Goal: Task Accomplishment & Management: Use online tool/utility

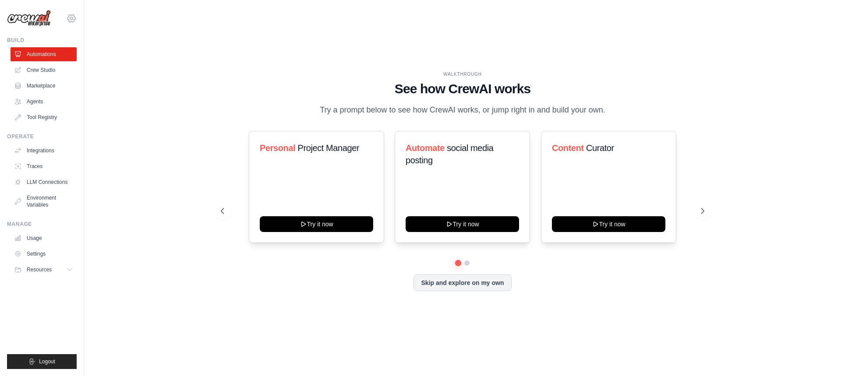
click at [69, 16] on icon at bounding box center [71, 18] width 11 height 11
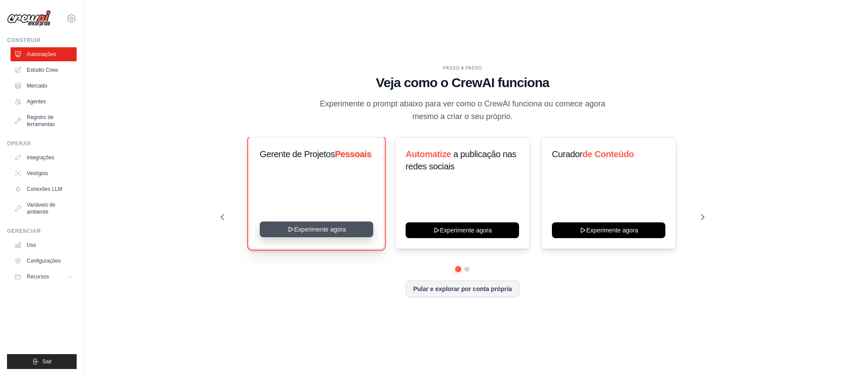
click at [312, 231] on button "Experimente agora" at bounding box center [316, 230] width 113 height 16
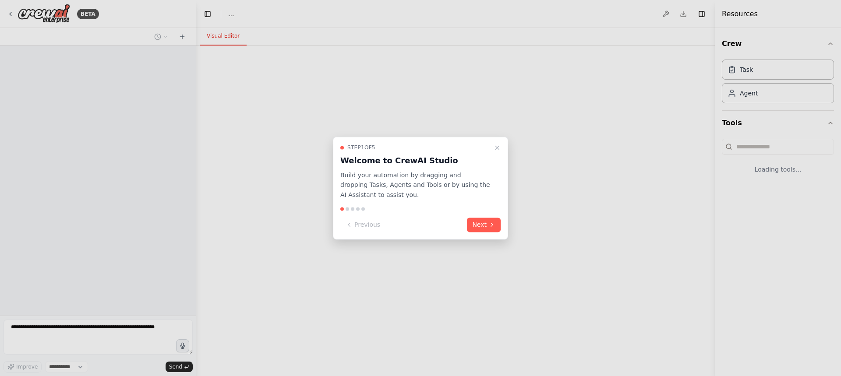
select select "****"
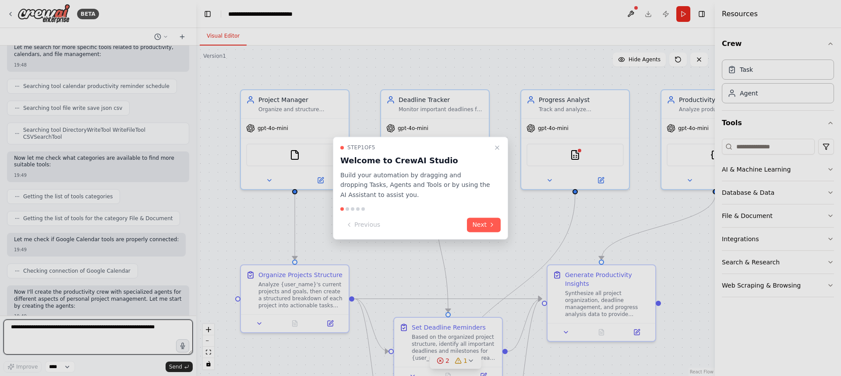
scroll to position [819, 0]
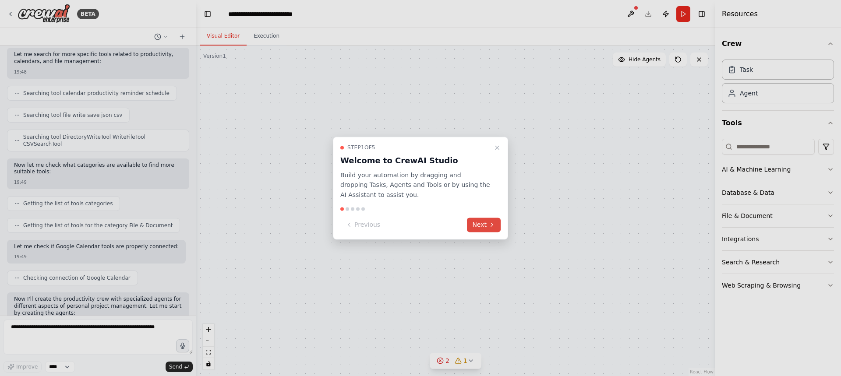
click at [492, 220] on button "Next" at bounding box center [484, 225] width 34 height 14
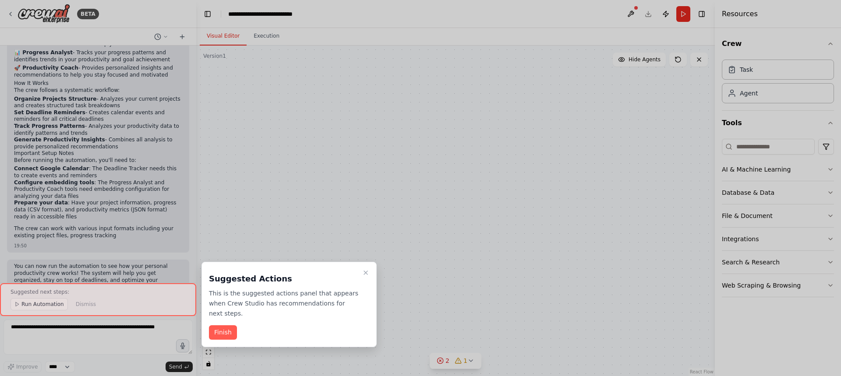
scroll to position [1177, 0]
